Goal: Entertainment & Leisure: Browse casually

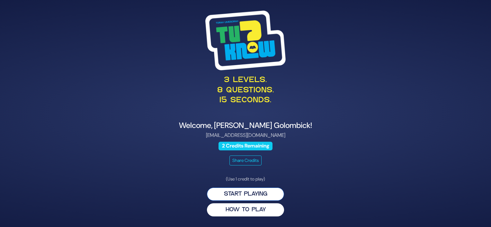
click at [263, 195] on button "Start Playing" at bounding box center [245, 194] width 77 height 13
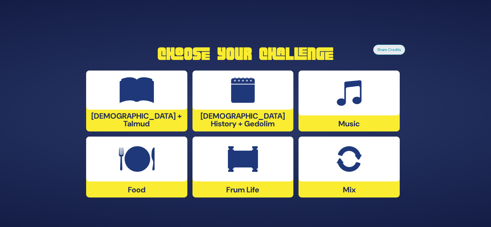
click at [351, 178] on div at bounding box center [348, 159] width 101 height 45
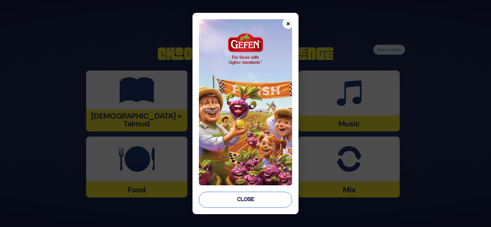
click at [253, 199] on button "Close" at bounding box center [245, 200] width 93 height 16
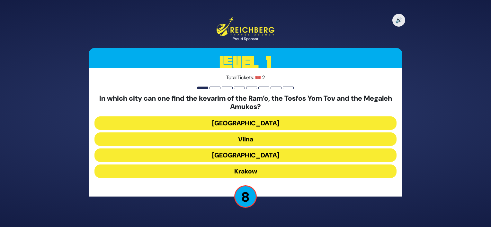
click at [264, 174] on button "Krakow" at bounding box center [245, 171] width 302 height 13
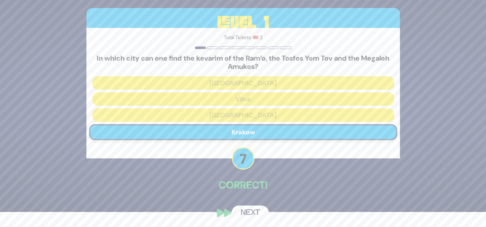
scroll to position [15, 0]
click at [252, 214] on button "Next" at bounding box center [250, 213] width 37 height 15
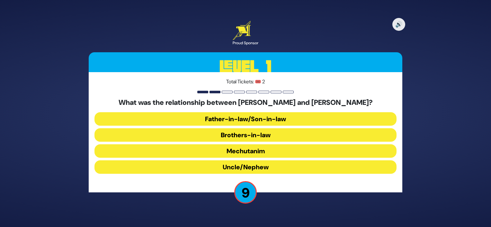
click at [252, 165] on button "Uncle/Nephew" at bounding box center [245, 167] width 302 height 13
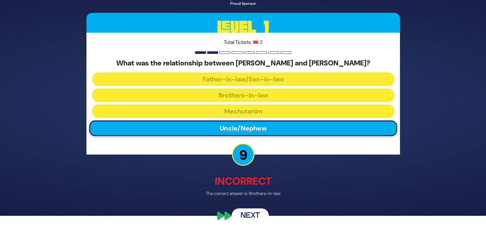
scroll to position [11, 0]
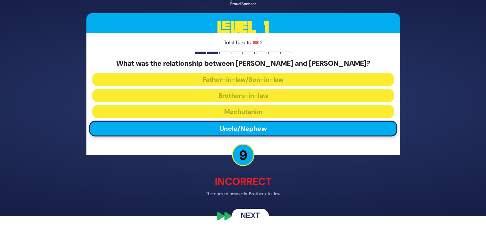
click at [253, 213] on button "Next" at bounding box center [250, 216] width 37 height 15
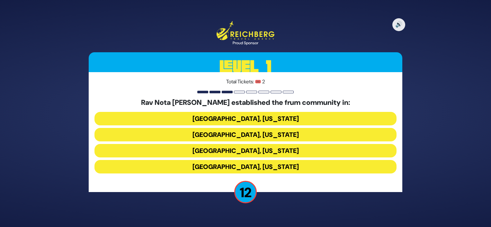
click at [240, 136] on button "Memphis, Tennessee" at bounding box center [245, 134] width 302 height 13
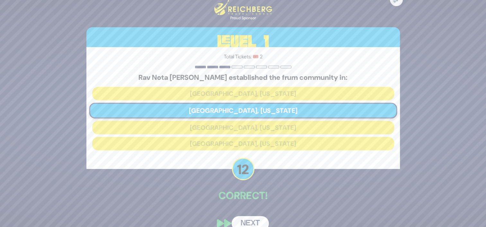
click at [254, 219] on button "Next" at bounding box center [250, 224] width 37 height 15
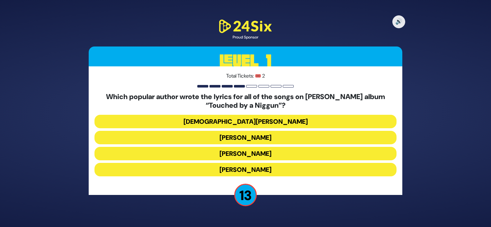
click at [188, 95] on h5 "Which popular author wrote the lyrics for all of the songs on Baruch Levine’s a…" at bounding box center [245, 101] width 302 height 17
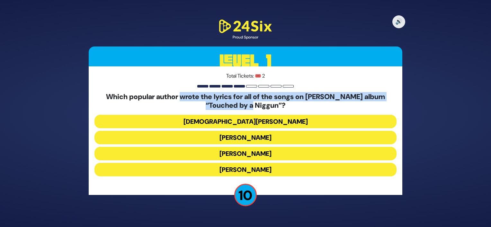
drag, startPoint x: 188, startPoint y: 95, endPoint x: 243, endPoint y: 106, distance: 56.0
click at [243, 106] on h5 "Which popular author wrote the lyrics for all of the songs on Baruch Levine’s a…" at bounding box center [245, 101] width 302 height 17
drag, startPoint x: 243, startPoint y: 106, endPoint x: 242, endPoint y: 121, distance: 15.1
click at [242, 121] on button "Rabbi Yechiel Spero" at bounding box center [245, 121] width 302 height 13
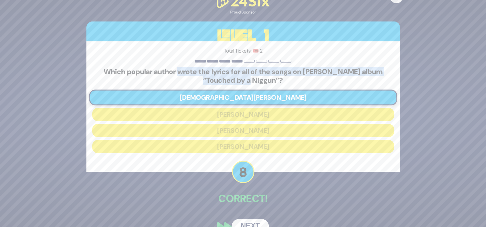
scroll to position [14, 0]
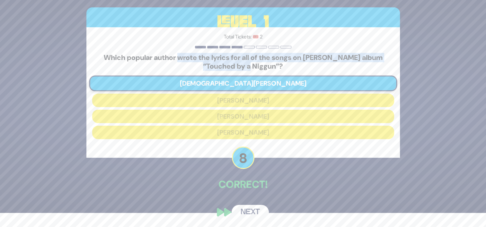
click at [247, 210] on button "Next" at bounding box center [250, 212] width 37 height 15
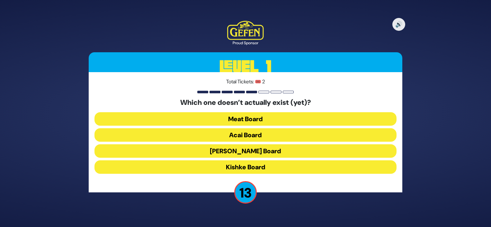
click at [212, 103] on h5 "Which one doesn’t actually exist (yet)?" at bounding box center [245, 103] width 302 height 8
drag, startPoint x: 212, startPoint y: 103, endPoint x: 234, endPoint y: 102, distance: 22.2
click at [234, 102] on h5 "Which one doesn’t actually exist (yet)?" at bounding box center [245, 103] width 302 height 8
click at [242, 168] on button "Kishke Board" at bounding box center [245, 167] width 302 height 13
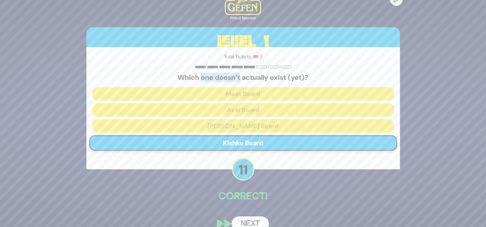
click at [249, 220] on button "Next" at bounding box center [250, 224] width 37 height 15
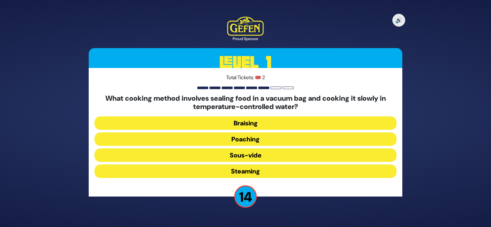
click at [183, 97] on h5 "What cooking method involves sealing food in a vacuum bag and cooking it slowly…" at bounding box center [245, 102] width 302 height 17
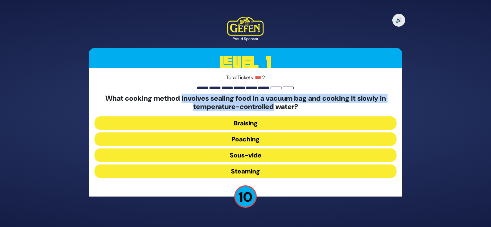
drag, startPoint x: 183, startPoint y: 97, endPoint x: 250, endPoint y: 111, distance: 68.1
click at [250, 111] on h5 "What cooking method involves sealing food in a vacuum bag and cooking it slowly…" at bounding box center [245, 102] width 302 height 17
drag, startPoint x: 250, startPoint y: 111, endPoint x: 226, endPoint y: 97, distance: 27.3
click at [226, 97] on h5 "What cooking method involves sealing food in a vacuum bag and cooking it slowly…" at bounding box center [245, 102] width 302 height 17
click at [255, 126] on button "Braising" at bounding box center [245, 123] width 302 height 13
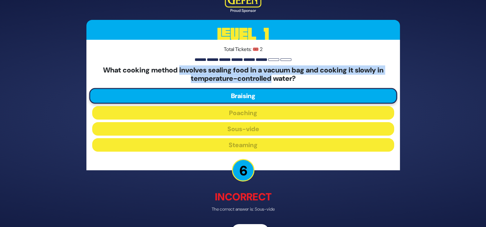
scroll to position [19, 0]
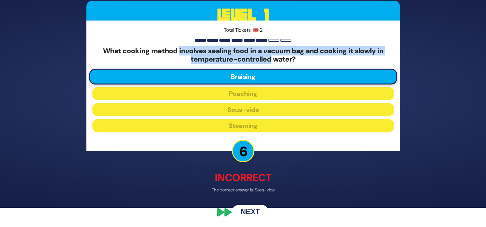
click at [239, 208] on button "Next" at bounding box center [250, 212] width 37 height 15
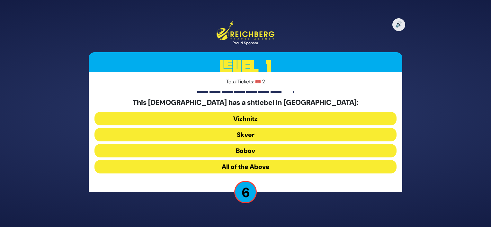
click at [253, 122] on button "Vizhnitz" at bounding box center [245, 118] width 302 height 13
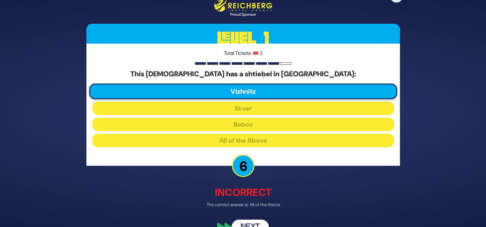
click at [248, 224] on button "Next" at bounding box center [250, 227] width 37 height 15
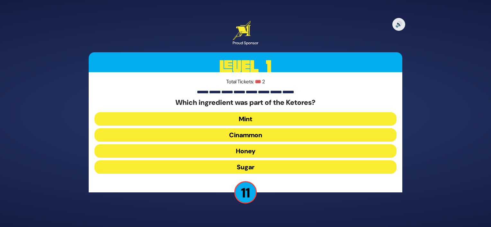
click at [259, 136] on button "Cinammon" at bounding box center [245, 135] width 302 height 13
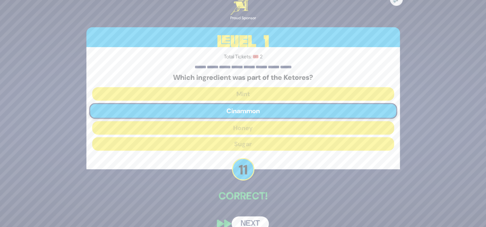
click at [246, 221] on button "Next" at bounding box center [250, 224] width 37 height 15
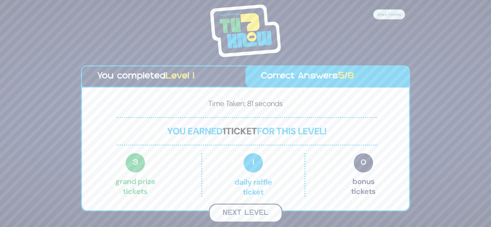
click at [244, 213] on button "Next Level" at bounding box center [246, 213] width 74 height 19
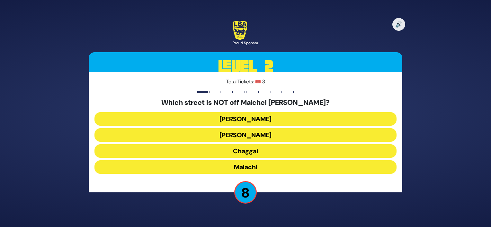
click at [255, 133] on button "Amos" at bounding box center [245, 135] width 302 height 13
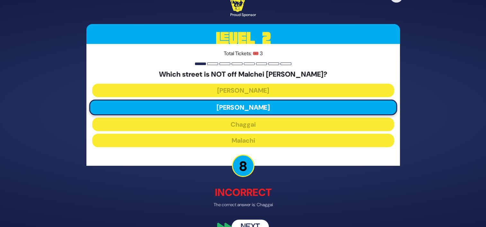
click at [255, 224] on button "Next" at bounding box center [250, 227] width 37 height 15
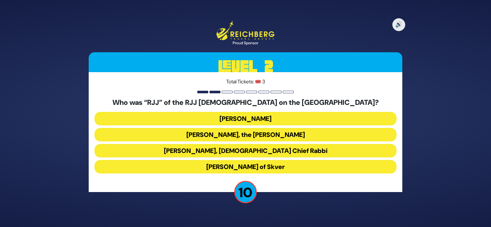
click at [235, 117] on button "Rabbi Yaakov Yosef Herman" at bounding box center [245, 118] width 302 height 13
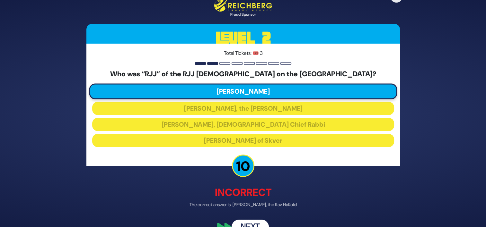
click at [251, 223] on button "Next" at bounding box center [250, 227] width 37 height 15
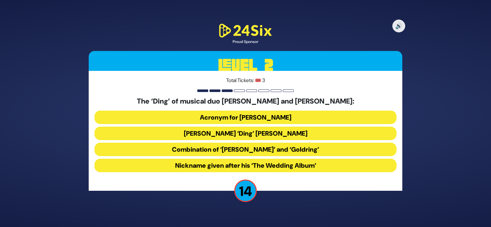
click at [217, 102] on h5 "The ‘Ding’ of musical duo Suki and Ding:" at bounding box center [245, 101] width 302 height 8
drag, startPoint x: 217, startPoint y: 102, endPoint x: 244, endPoint y: 99, distance: 27.5
click at [244, 99] on h5 "The ‘Ding’ of musical duo Suki and Ding:" at bounding box center [245, 101] width 302 height 8
drag, startPoint x: 244, startPoint y: 99, endPoint x: 240, endPoint y: 116, distance: 17.5
click at [240, 116] on button "Acronym for Dovid Nachman Golding" at bounding box center [245, 117] width 302 height 13
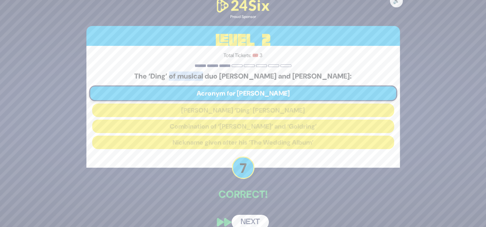
click at [256, 219] on button "Next" at bounding box center [250, 222] width 37 height 15
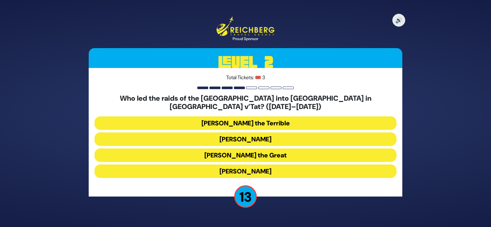
click at [217, 104] on h5 "Who led the raids of the Cossaks into Poland in Tach v’Tat? (1648–1649)" at bounding box center [245, 102] width 302 height 17
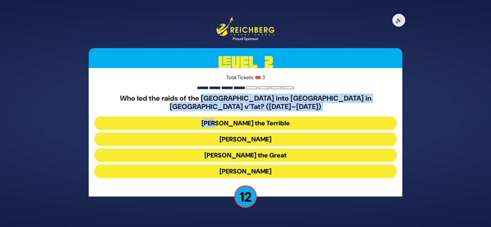
drag, startPoint x: 217, startPoint y: 104, endPoint x: 250, endPoint y: 109, distance: 33.8
click at [250, 109] on div "Who led the raids of the Cossaks into Poland in Tach v’Tat? (1648–1649) Ivan th…" at bounding box center [245, 137] width 302 height 86
drag, startPoint x: 250, startPoint y: 109, endPoint x: 234, endPoint y: 103, distance: 17.3
click at [234, 103] on h5 "Who led the raids of the Cossaks into Poland in Tach v’Tat? (1648–1649)" at bounding box center [245, 102] width 302 height 17
click at [248, 133] on button "Bogdan Chmielnicki" at bounding box center [245, 139] width 302 height 13
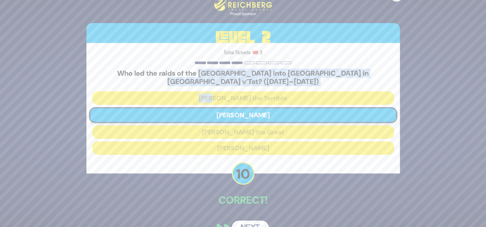
click at [254, 225] on button "Next" at bounding box center [250, 228] width 37 height 15
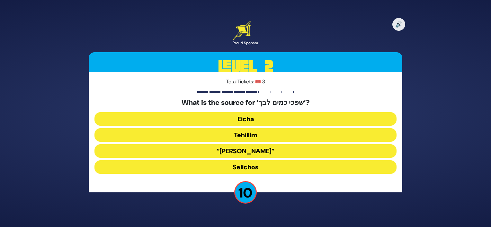
click at [261, 118] on button "Eicha" at bounding box center [245, 118] width 302 height 13
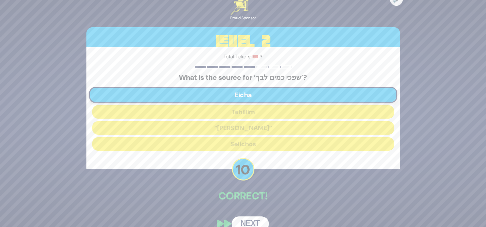
click at [252, 223] on button "Next" at bounding box center [250, 224] width 37 height 15
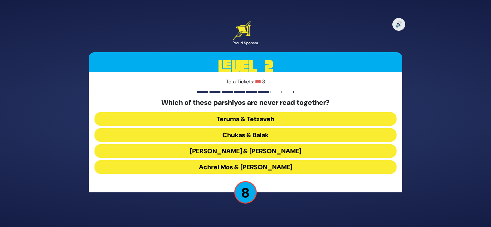
click at [248, 132] on button "Chukas & Balak" at bounding box center [245, 135] width 302 height 13
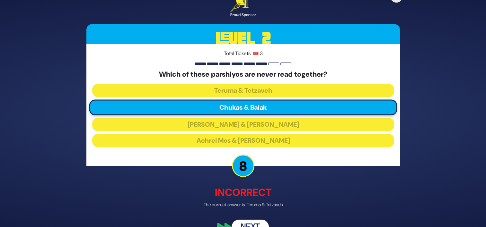
click at [250, 222] on button "Next" at bounding box center [250, 227] width 37 height 15
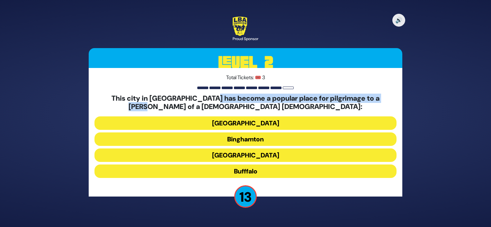
drag, startPoint x: 203, startPoint y: 99, endPoint x: 220, endPoint y: 107, distance: 18.7
click at [220, 107] on h5 "This city in Upstate NY has become a popular place for pilgrimage to a kever of…" at bounding box center [245, 102] width 302 height 17
click at [246, 175] on button "Bufffalo" at bounding box center [245, 171] width 302 height 13
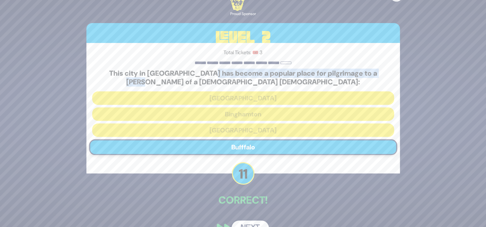
scroll to position [16, 0]
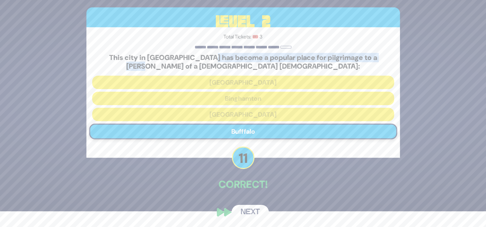
click at [252, 209] on button "Next" at bounding box center [250, 212] width 37 height 15
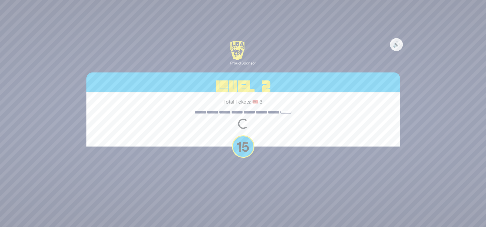
scroll to position [0, 0]
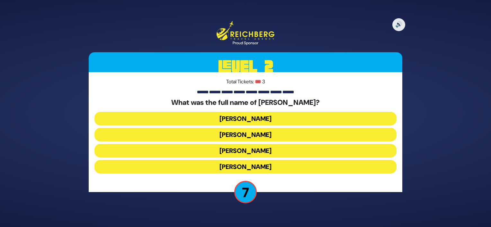
click at [247, 115] on button "Elimelech Gavriel" at bounding box center [245, 118] width 302 height 13
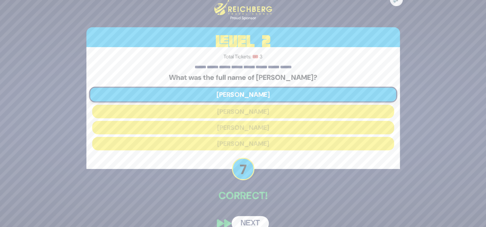
click at [251, 221] on button "Next" at bounding box center [250, 224] width 37 height 15
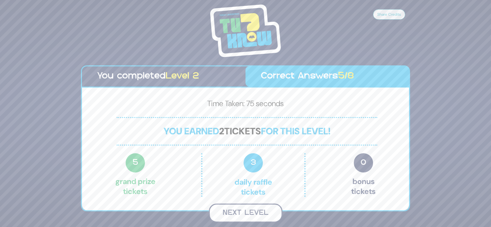
click at [240, 212] on button "Next Level" at bounding box center [246, 213] width 74 height 19
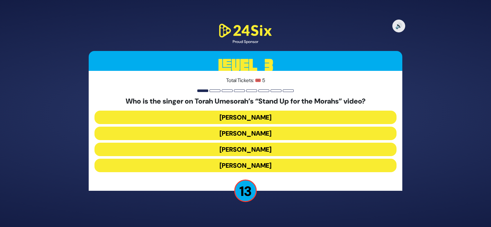
click at [213, 100] on h5 "Who is the singer on Torah Umesorah’s “Stand Up for the Morahs” video?" at bounding box center [245, 101] width 302 height 8
drag, startPoint x: 213, startPoint y: 100, endPoint x: 312, endPoint y: 102, distance: 99.0
click at [312, 102] on h5 "Who is the singer on Torah Umesorah’s “Stand Up for the Morahs” video?" at bounding box center [245, 101] width 302 height 8
click at [262, 136] on button "Shloime Gertner" at bounding box center [245, 133] width 302 height 13
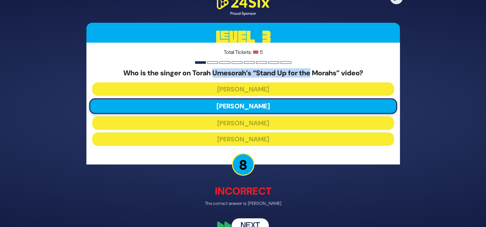
click at [249, 226] on button "Next" at bounding box center [250, 226] width 37 height 15
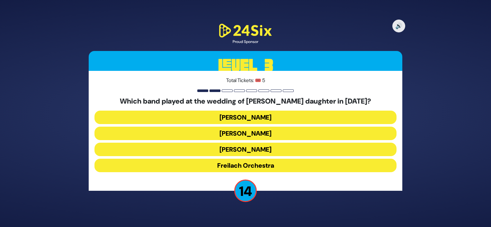
click at [202, 101] on h5 "Which band played at the wedding of Yaakov Shwekey’s daughter in 2024?" at bounding box center [245, 101] width 302 height 8
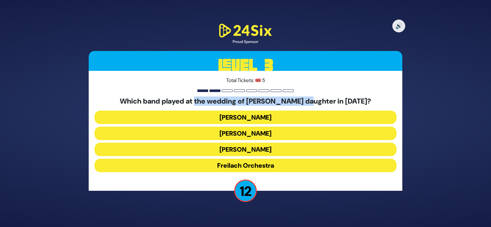
drag, startPoint x: 202, startPoint y: 101, endPoint x: 277, endPoint y: 102, distance: 74.5
click at [277, 102] on h5 "Which band played at the wedding of Yaakov Shwekey’s daughter in 2024?" at bounding box center [245, 101] width 302 height 8
drag, startPoint x: 277, startPoint y: 102, endPoint x: 252, endPoint y: 116, distance: 28.7
click at [252, 116] on button "Avrumy Berko" at bounding box center [245, 117] width 302 height 13
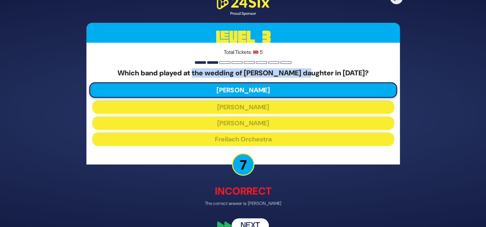
click at [250, 225] on button "Next" at bounding box center [250, 226] width 37 height 15
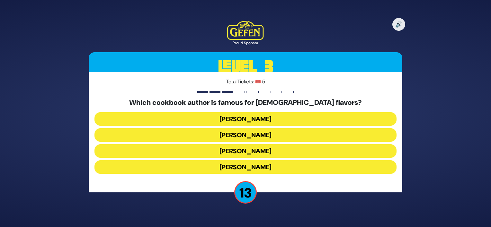
click at [197, 104] on h5 "Which cookbook author is famous for Israeli-Moroccan flavors?" at bounding box center [245, 103] width 302 height 8
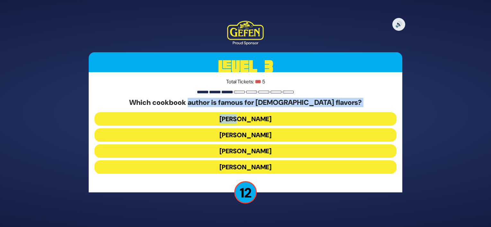
drag, startPoint x: 197, startPoint y: 104, endPoint x: 262, endPoint y: 108, distance: 66.0
click at [262, 108] on div "Which cookbook author is famous for Israeli-Moroccan flavors? Renee Muller Leah…" at bounding box center [245, 138] width 302 height 78
click at [247, 167] on button "Danielle Renov" at bounding box center [245, 167] width 302 height 13
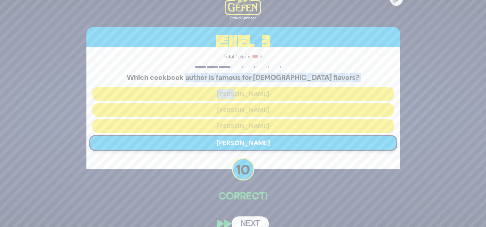
click at [247, 220] on button "Next" at bounding box center [250, 224] width 37 height 15
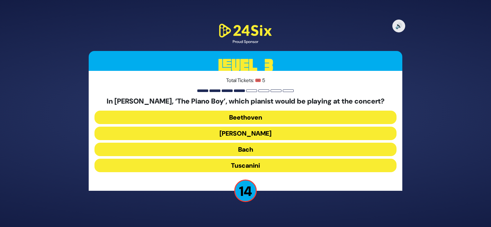
click at [182, 102] on h5 "In Baruch Levine’s, ‘The Piano Boy’, which pianist would be playing at the conc…" at bounding box center [245, 101] width 302 height 8
drag, startPoint x: 182, startPoint y: 102, endPoint x: 260, endPoint y: 103, distance: 77.8
click at [260, 103] on h5 "In Baruch Levine’s, ‘The Piano Boy’, which pianist would be playing at the conc…" at bounding box center [245, 101] width 302 height 8
drag, startPoint x: 260, startPoint y: 103, endPoint x: 252, endPoint y: 136, distance: 34.0
click at [252, 136] on button "Paderewski" at bounding box center [245, 133] width 302 height 13
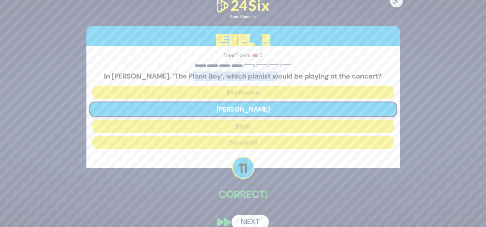
click at [255, 218] on button "Next" at bounding box center [250, 222] width 37 height 15
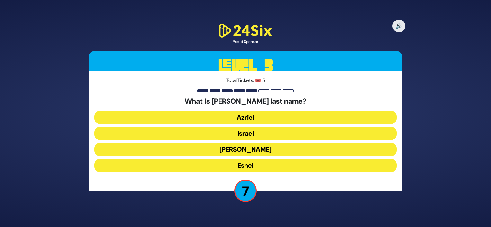
click at [252, 167] on button "Eshel" at bounding box center [245, 165] width 302 height 13
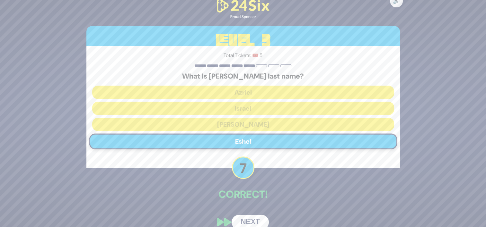
click at [255, 222] on button "Next" at bounding box center [250, 222] width 37 height 15
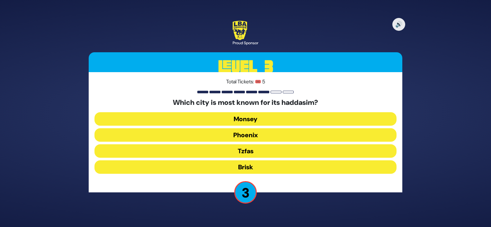
click at [243, 133] on button "Phoenix" at bounding box center [245, 135] width 302 height 13
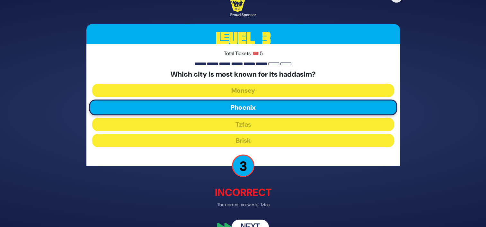
click at [249, 224] on button "Next" at bounding box center [250, 227] width 37 height 15
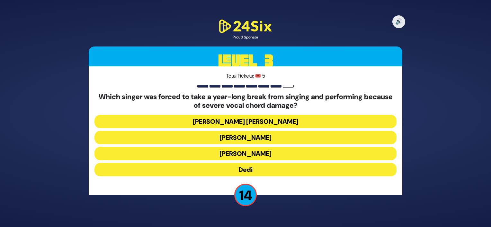
click at [170, 96] on h5 "Which singer was forced to take a year-long break from singing and performing b…" at bounding box center [245, 101] width 302 height 17
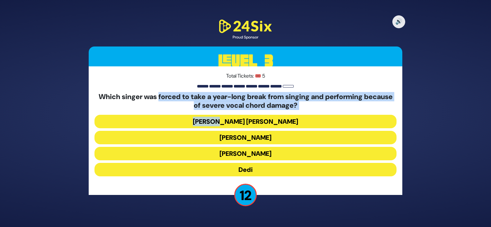
drag, startPoint x: 170, startPoint y: 96, endPoint x: 266, endPoint y: 110, distance: 97.4
click at [266, 110] on div "Which singer was forced to take a year-long break from singing and performing b…" at bounding box center [245, 136] width 302 height 86
click at [247, 170] on button "Dedi" at bounding box center [245, 169] width 302 height 13
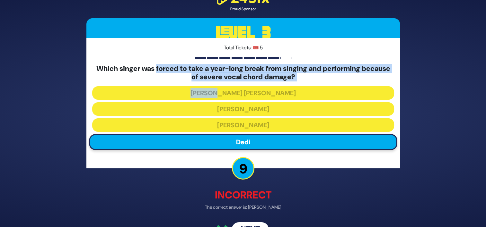
click at [252, 225] on button "Next" at bounding box center [250, 230] width 37 height 15
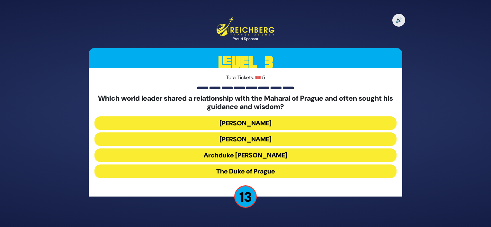
click at [183, 98] on h5 "Which world leader shared a relationship with the Maharal of Prague and often s…" at bounding box center [245, 102] width 302 height 17
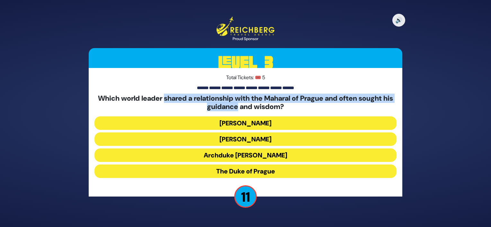
drag, startPoint x: 183, startPoint y: 98, endPoint x: 237, endPoint y: 109, distance: 55.1
click at [237, 109] on h5 "Which world leader shared a relationship with the Maharal of Prague and often s…" at bounding box center [245, 102] width 302 height 17
click at [254, 158] on button "Archduke Franz Ferdinand" at bounding box center [245, 155] width 302 height 13
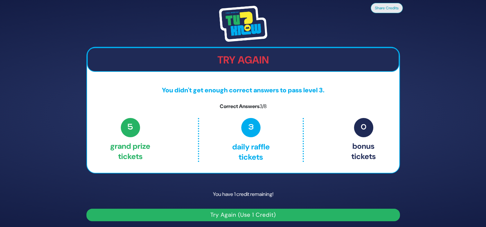
click at [254, 218] on button "Try Again (Use 1 Credit)" at bounding box center [243, 215] width 314 height 13
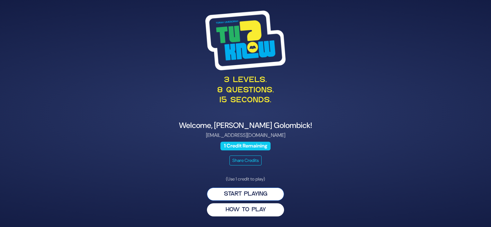
click at [261, 196] on button "Start Playing" at bounding box center [245, 194] width 77 height 13
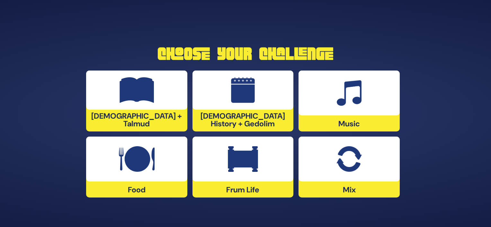
click at [345, 159] on img at bounding box center [348, 160] width 25 height 26
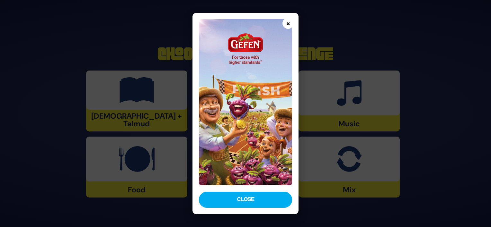
click at [286, 25] on button "×" at bounding box center [287, 23] width 11 height 11
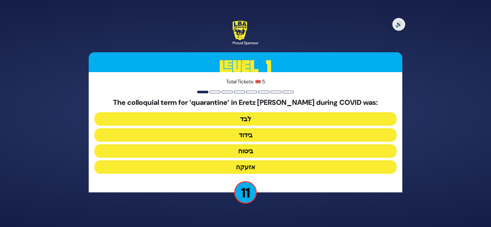
click at [253, 137] on button "בידוד" at bounding box center [245, 135] width 302 height 13
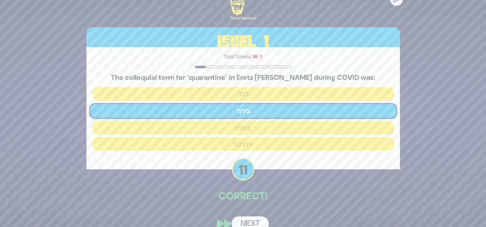
click at [242, 221] on button "Next" at bounding box center [250, 224] width 37 height 15
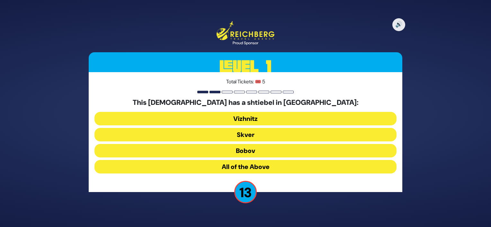
click at [246, 167] on button "All of the Above" at bounding box center [245, 166] width 302 height 13
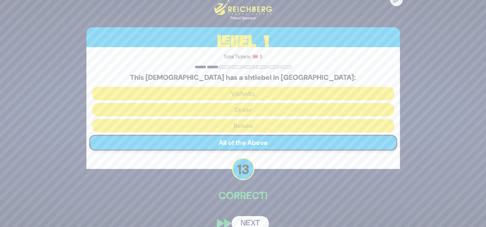
click at [250, 218] on button "Next" at bounding box center [250, 224] width 37 height 15
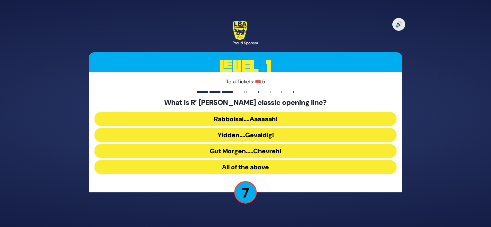
click at [261, 136] on button "Yidden….Gevaldig!" at bounding box center [245, 135] width 302 height 13
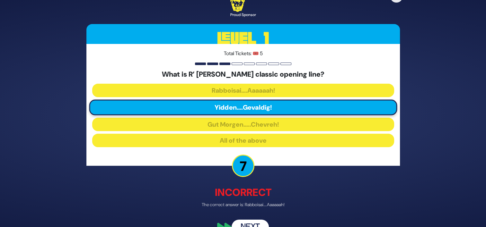
click at [253, 224] on button "Next" at bounding box center [250, 227] width 37 height 15
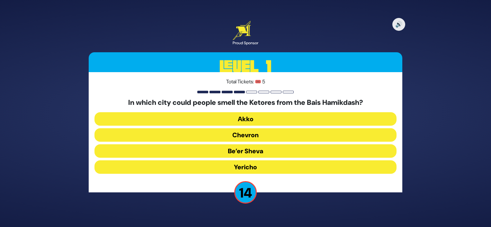
click at [182, 103] on h5 "In which city could people smell the Ketores from the Bais Hamikdash?" at bounding box center [245, 103] width 302 height 8
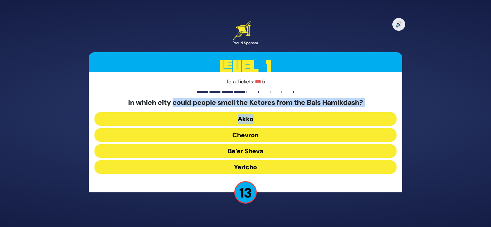
drag, startPoint x: 182, startPoint y: 103, endPoint x: 249, endPoint y: 112, distance: 67.4
click at [249, 112] on div "In which city could people smell the Ketores from the Bais Hamikdash? Akko Chev…" at bounding box center [245, 138] width 302 height 78
click at [244, 170] on button "Yericho" at bounding box center [245, 167] width 302 height 13
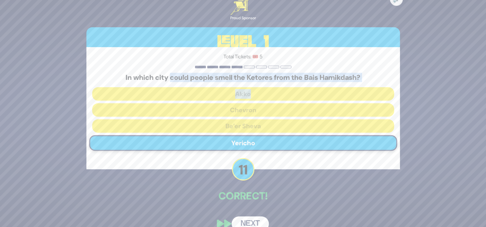
click at [252, 220] on button "Next" at bounding box center [250, 224] width 37 height 15
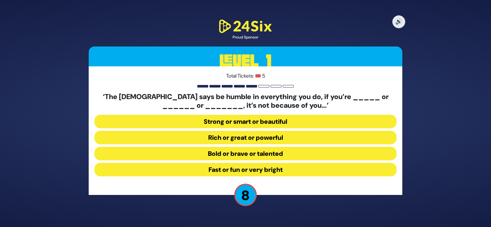
click at [261, 125] on button "Strong or smart or beautiful" at bounding box center [245, 121] width 302 height 13
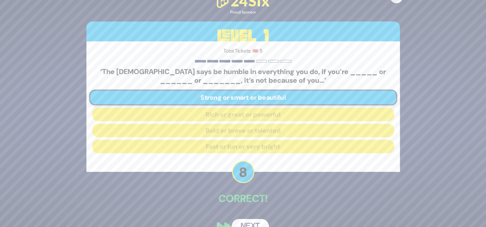
click at [256, 224] on button "Next" at bounding box center [250, 226] width 37 height 15
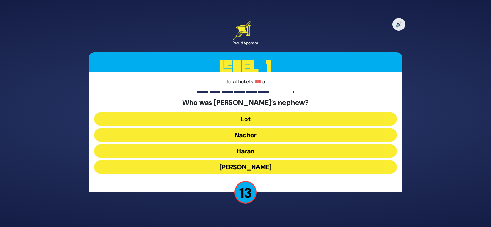
click at [244, 121] on button "Lot" at bounding box center [245, 118] width 302 height 13
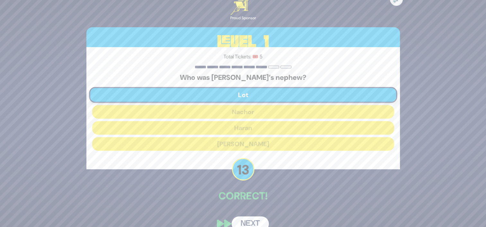
click at [250, 223] on button "Next" at bounding box center [250, 224] width 37 height 15
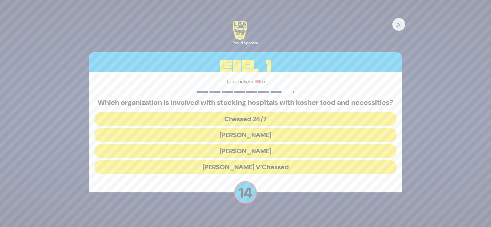
click at [179, 99] on h5 "Which organization is involved with stocking hospitals with kosher food and nec…" at bounding box center [245, 103] width 302 height 8
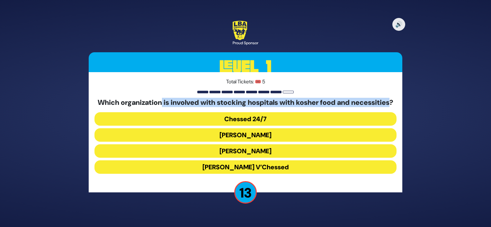
drag, startPoint x: 179, startPoint y: 99, endPoint x: 237, endPoint y: 107, distance: 58.3
click at [237, 107] on h5 "Which organization is involved with stocking hospitals with kosher food and nec…" at bounding box center [245, 103] width 302 height 8
drag, startPoint x: 237, startPoint y: 107, endPoint x: 237, endPoint y: 126, distance: 19.0
click at [237, 126] on button "Chessed 24/7" at bounding box center [245, 118] width 302 height 13
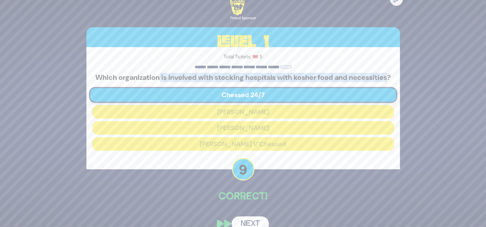
click at [256, 222] on button "Next" at bounding box center [250, 224] width 37 height 15
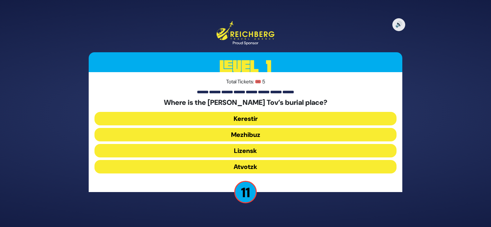
click at [254, 140] on button "Mezhibuz" at bounding box center [245, 134] width 302 height 13
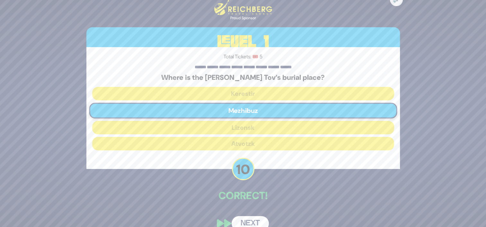
click at [255, 224] on button "Next" at bounding box center [250, 224] width 37 height 15
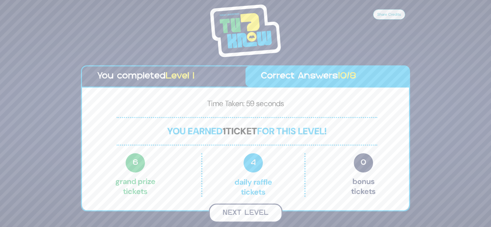
click at [252, 213] on button "Next Level" at bounding box center [246, 213] width 74 height 19
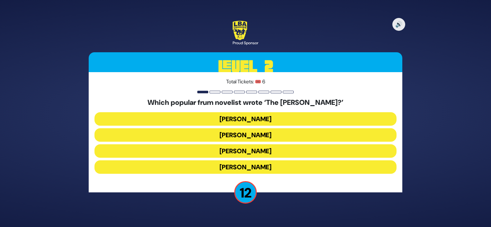
click at [250, 149] on button "[PERSON_NAME]" at bounding box center [245, 151] width 302 height 13
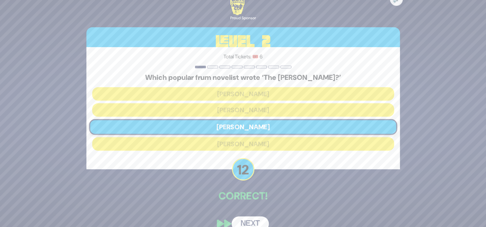
click at [250, 222] on button "Next" at bounding box center [250, 224] width 37 height 15
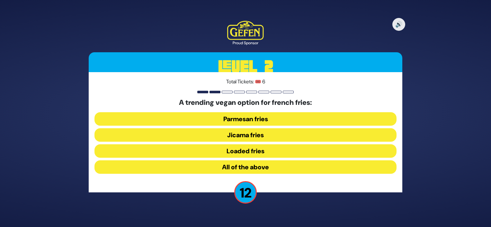
click at [253, 138] on button "Jicama fries" at bounding box center [245, 135] width 302 height 13
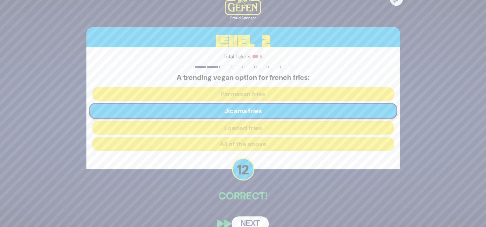
click at [257, 220] on button "Next" at bounding box center [250, 224] width 37 height 15
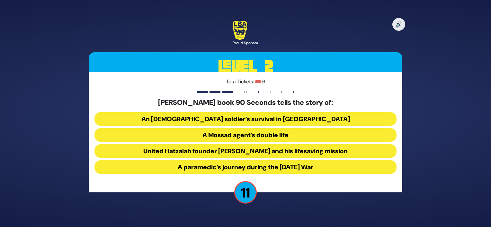
click at [235, 151] on button "United Hatzalah founder [PERSON_NAME] and his lifesaving mission" at bounding box center [245, 151] width 302 height 13
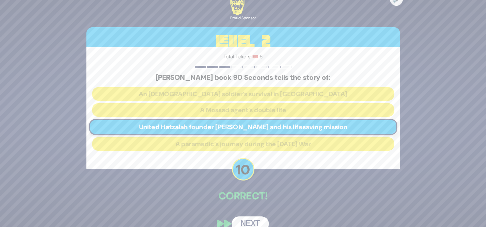
click at [243, 220] on button "Next" at bounding box center [250, 224] width 37 height 15
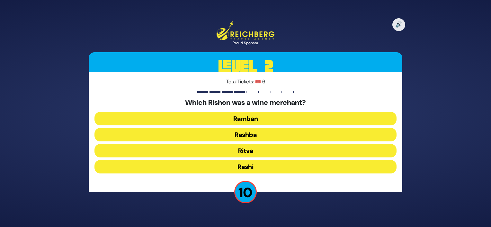
click at [260, 167] on button "Rashi" at bounding box center [245, 166] width 302 height 13
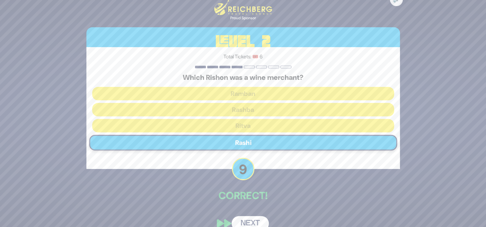
click at [252, 218] on button "Next" at bounding box center [250, 224] width 37 height 15
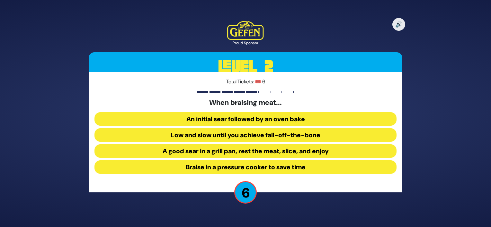
click at [246, 170] on button "Braise in a pressure cooker to save time" at bounding box center [245, 167] width 302 height 13
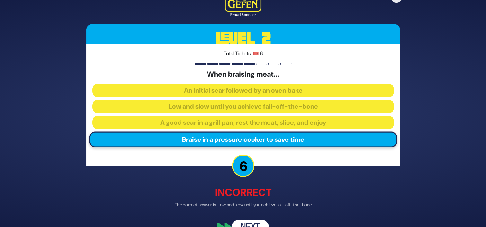
click at [252, 222] on button "Next" at bounding box center [250, 227] width 37 height 15
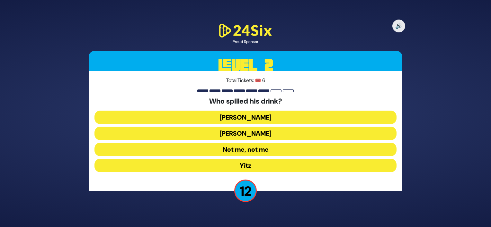
click at [260, 154] on button "Not me, not me" at bounding box center [245, 149] width 302 height 13
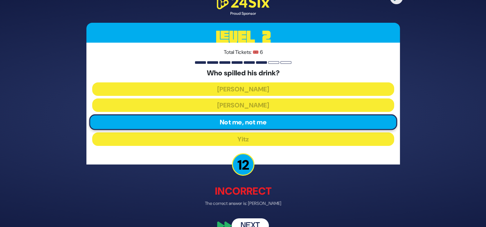
click at [251, 225] on button "Next" at bounding box center [250, 226] width 37 height 15
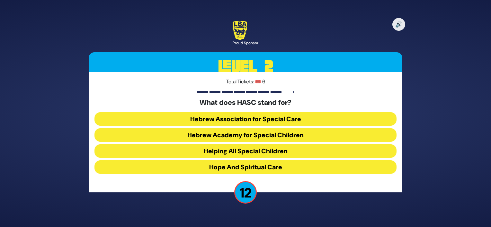
click at [233, 134] on button "Hebrew Academy for Special Children" at bounding box center [245, 135] width 302 height 13
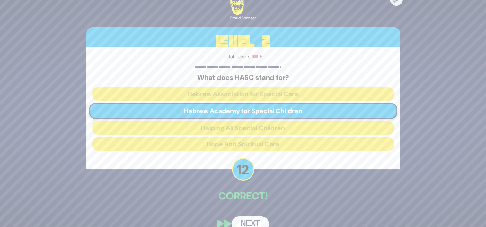
click at [251, 224] on button "Next" at bounding box center [250, 224] width 37 height 15
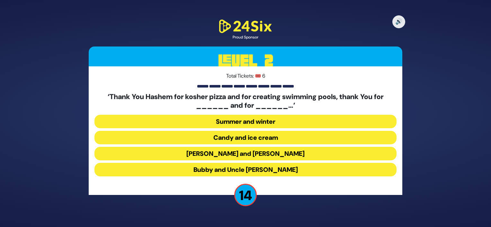
click at [192, 98] on h5 "‘Thank You Hashem for kosher pizza and for creating swimming pools, thank You f…" at bounding box center [245, 101] width 302 height 17
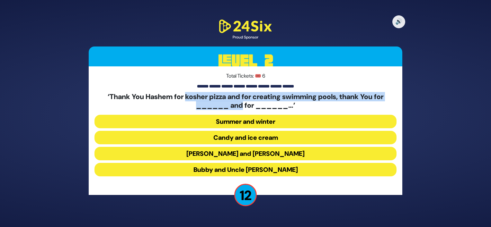
drag, startPoint x: 192, startPoint y: 98, endPoint x: 238, endPoint y: 106, distance: 46.8
click at [238, 106] on h5 "‘Thank You Hashem for kosher pizza and for creating swimming pools, thank You f…" at bounding box center [245, 101] width 302 height 17
click at [258, 139] on button "Candy and ice cream" at bounding box center [245, 137] width 302 height 13
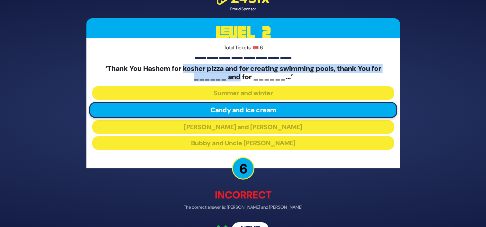
click at [255, 224] on button "Next" at bounding box center [250, 230] width 37 height 15
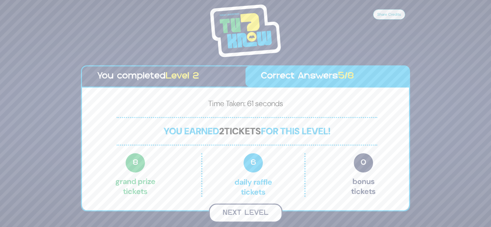
click at [252, 213] on button "Next Level" at bounding box center [246, 213] width 74 height 19
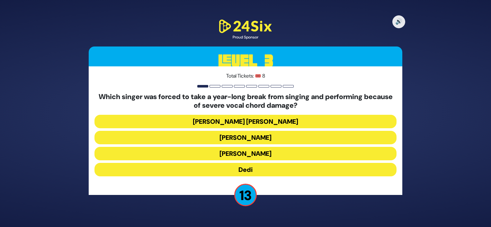
click at [243, 152] on button "[PERSON_NAME]" at bounding box center [245, 153] width 302 height 13
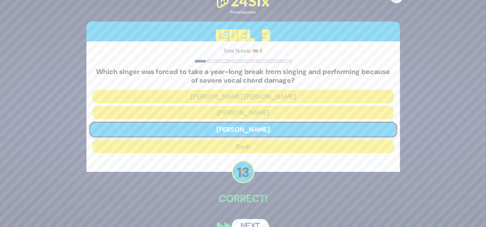
click at [257, 221] on button "Next" at bounding box center [250, 226] width 37 height 15
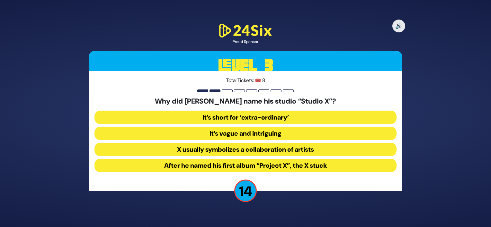
click at [205, 102] on h5 "Why did [PERSON_NAME] name his studio “Studio X”?" at bounding box center [245, 101] width 302 height 8
drag, startPoint x: 205, startPoint y: 102, endPoint x: 255, endPoint y: 103, distance: 50.4
click at [255, 103] on h5 "Why did [PERSON_NAME] name his studio “Studio X”?" at bounding box center [245, 101] width 302 height 8
click at [248, 166] on button "After he named his first album “Project X”, the X stuck" at bounding box center [245, 165] width 302 height 13
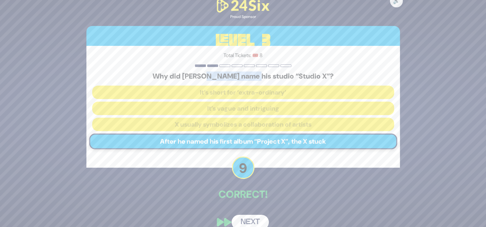
click at [250, 218] on button "Next" at bounding box center [250, 222] width 37 height 15
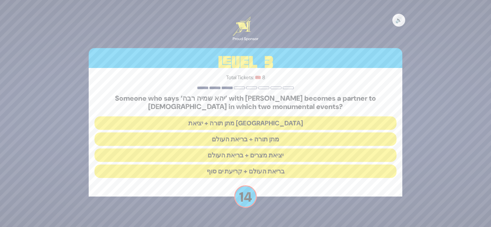
click at [173, 99] on h5 "Someone who says ‘יהא שמיה רבה’ with [PERSON_NAME] becomes a partner to [DEMOGR…" at bounding box center [245, 102] width 302 height 17
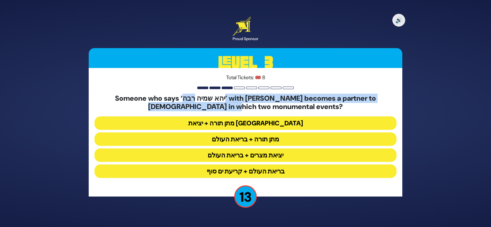
drag, startPoint x: 173, startPoint y: 99, endPoint x: 234, endPoint y: 111, distance: 62.1
click at [234, 111] on h5 "Someone who says ‘יהא שמיה רבה’ with [PERSON_NAME] becomes a partner to [DEMOGR…" at bounding box center [245, 102] width 302 height 17
click at [173, 99] on h5 "Someone who says ‘יהא שמיה רבה’ with [PERSON_NAME] becomes a partner to [DEMOGR…" at bounding box center [245, 102] width 302 height 17
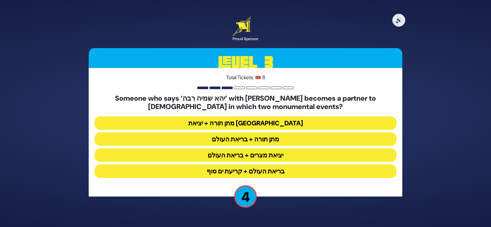
click at [249, 156] on button "יציאת מצרים + בריאת העולם" at bounding box center [245, 155] width 302 height 13
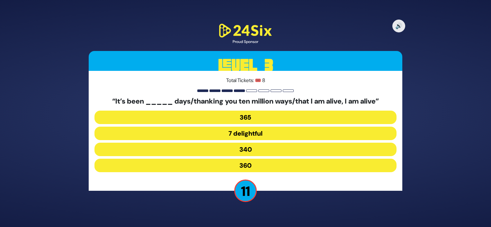
click at [255, 148] on button "340" at bounding box center [245, 149] width 302 height 13
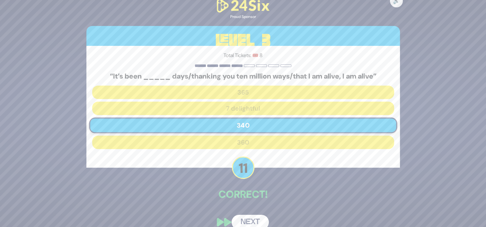
click at [258, 222] on button "Next" at bounding box center [250, 222] width 37 height 15
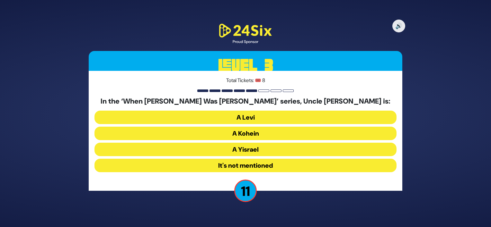
click at [267, 166] on button "It's not mentioned" at bounding box center [245, 165] width 302 height 13
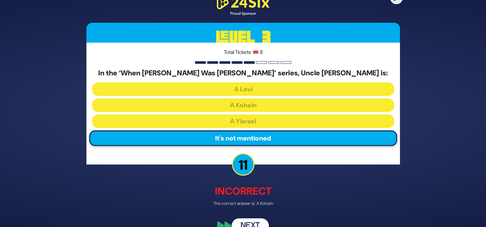
click at [255, 222] on button "Next" at bounding box center [250, 226] width 37 height 15
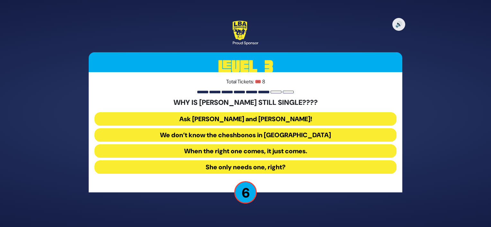
click at [254, 164] on button "She only needs one, right?" at bounding box center [245, 167] width 302 height 13
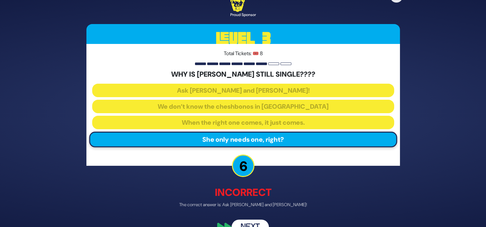
click at [253, 224] on button "Next" at bounding box center [250, 227] width 37 height 15
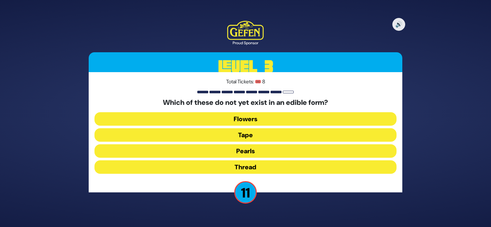
click at [256, 136] on button "Tape" at bounding box center [245, 135] width 302 height 13
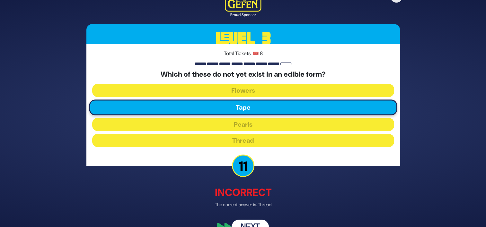
click at [262, 225] on button "Next" at bounding box center [250, 227] width 37 height 15
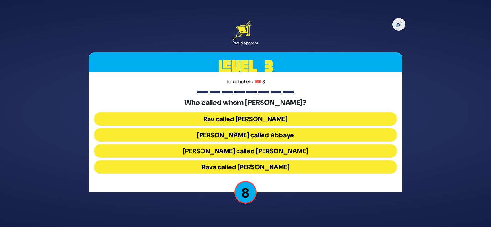
click at [258, 151] on button "[PERSON_NAME] called [PERSON_NAME]" at bounding box center [245, 151] width 302 height 13
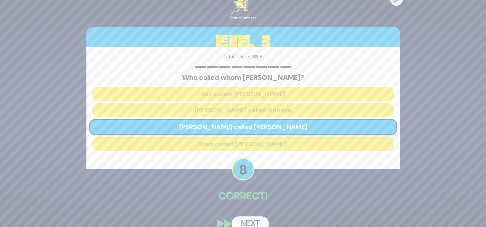
click at [258, 218] on button "Next" at bounding box center [250, 224] width 37 height 15
